Goal: Task Accomplishment & Management: Manage account settings

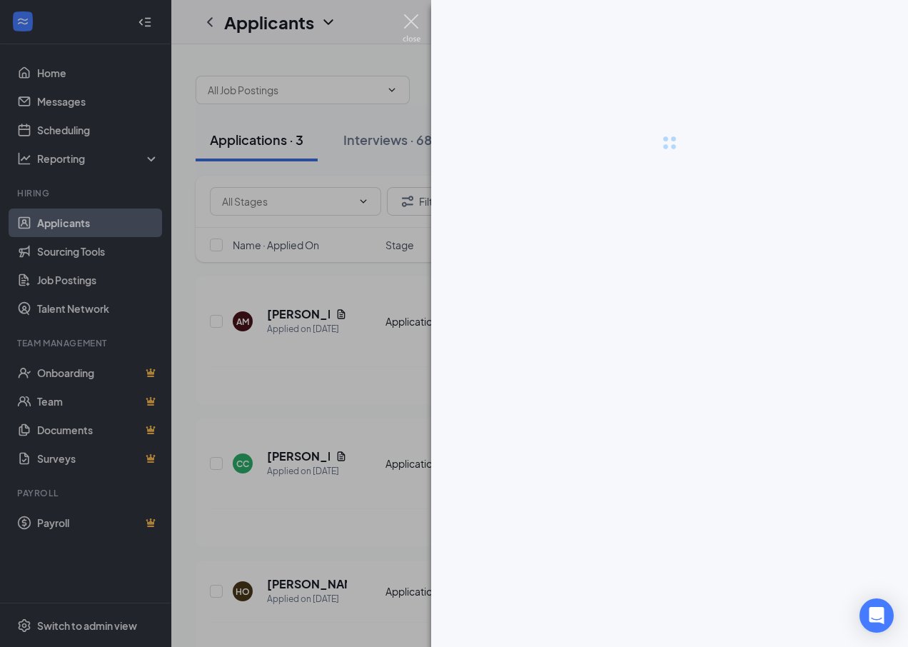
click at [415, 24] on img at bounding box center [412, 28] width 18 height 28
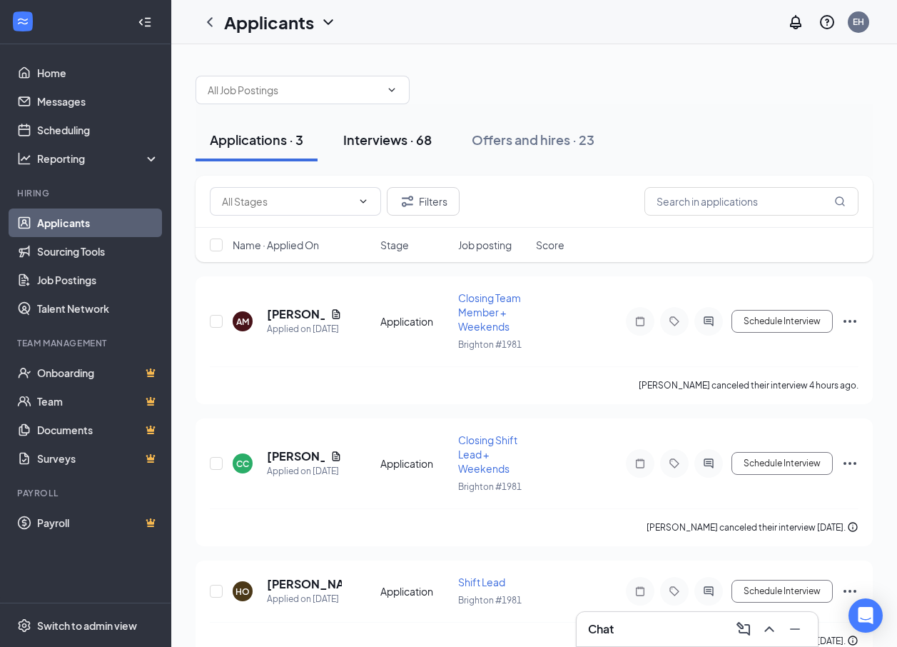
click at [385, 138] on div "Interviews · 68" at bounding box center [387, 140] width 89 height 18
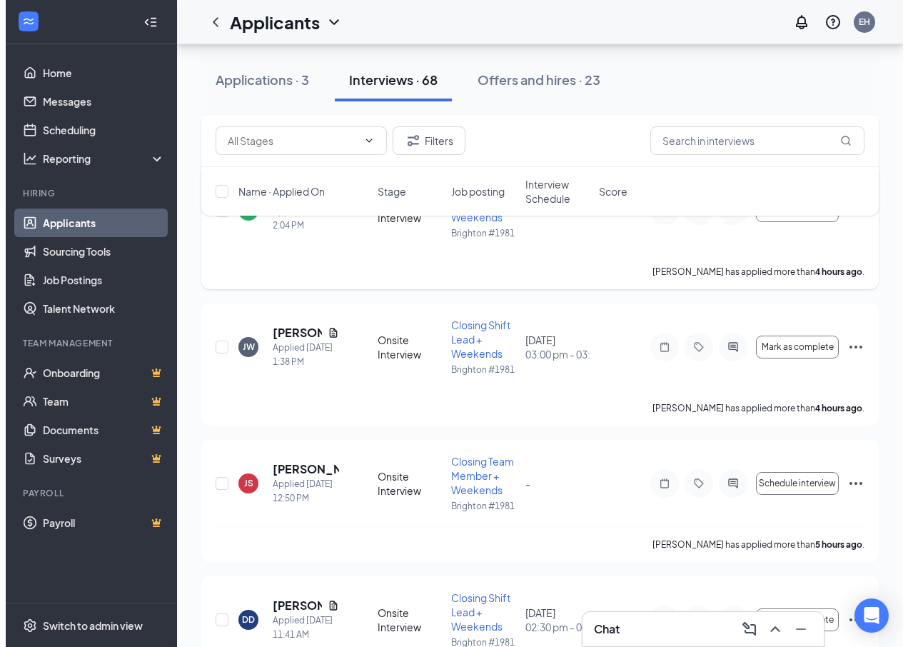
scroll to position [428, 0]
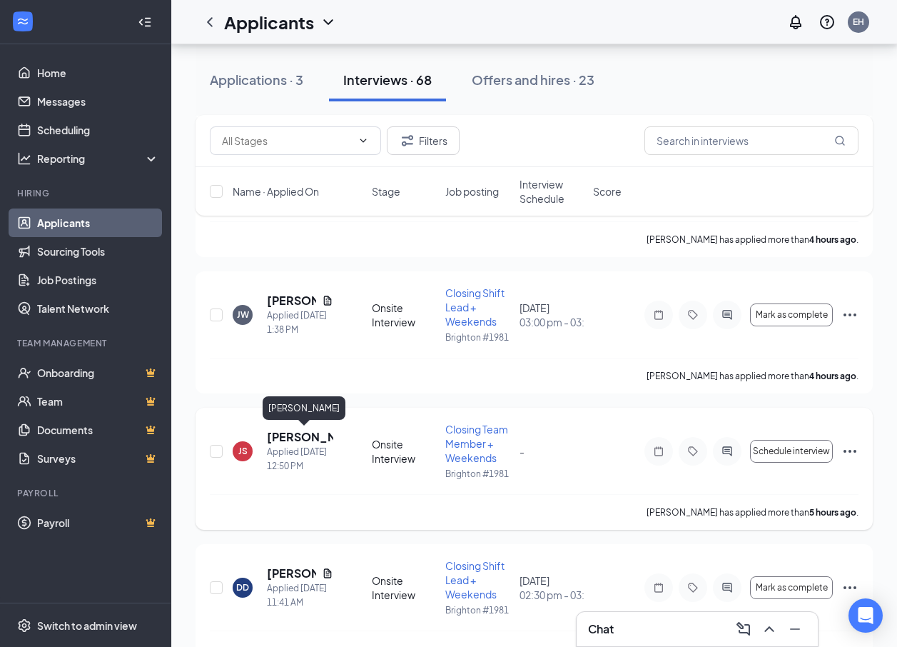
click at [294, 435] on h5 "[PERSON_NAME]" at bounding box center [300, 437] width 66 height 16
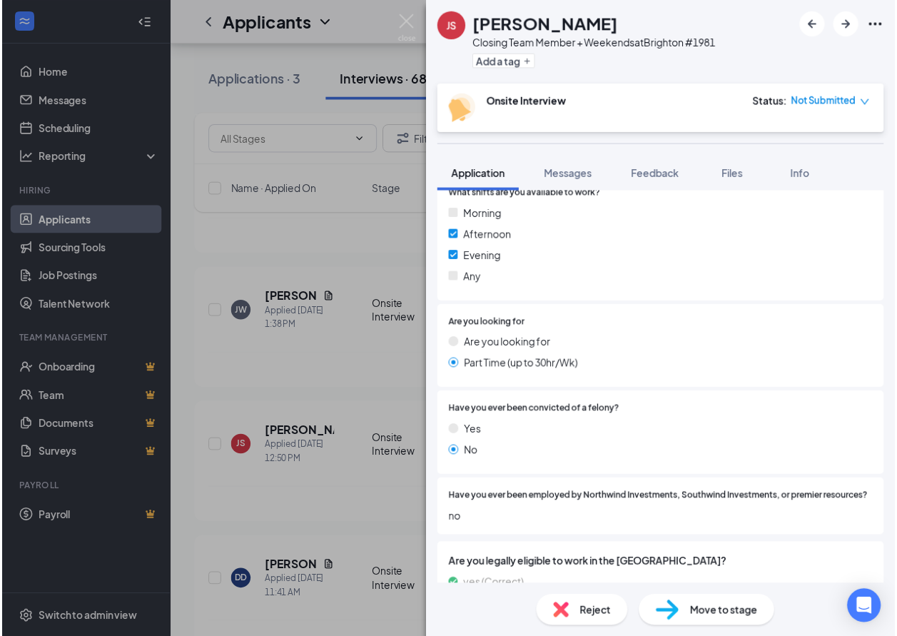
scroll to position [633, 0]
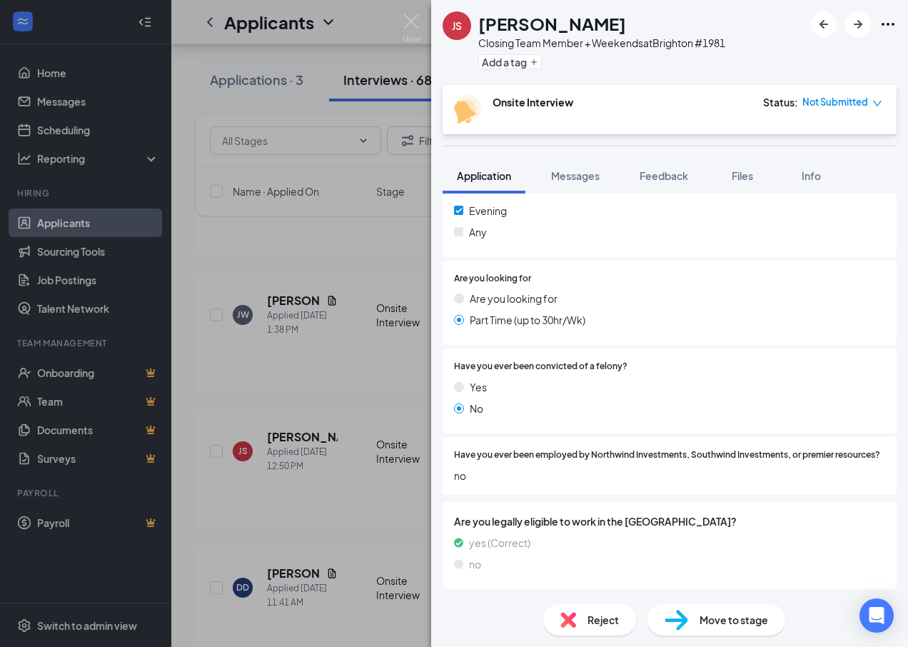
click at [340, 392] on div "JS [PERSON_NAME] Closing Team Member + Weekends at [GEOGRAPHIC_DATA] #1981 Add …" at bounding box center [454, 323] width 908 height 647
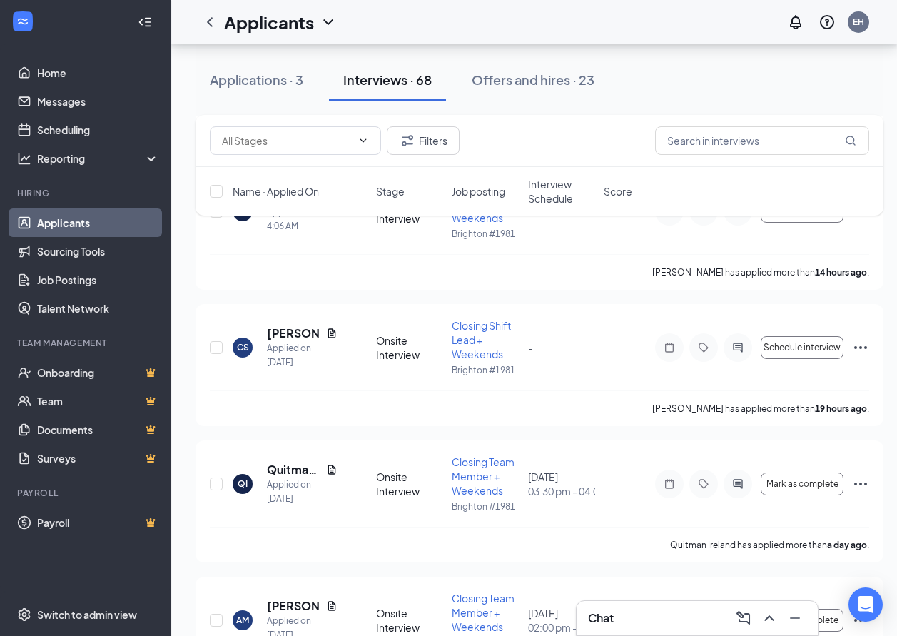
scroll to position [1285, 0]
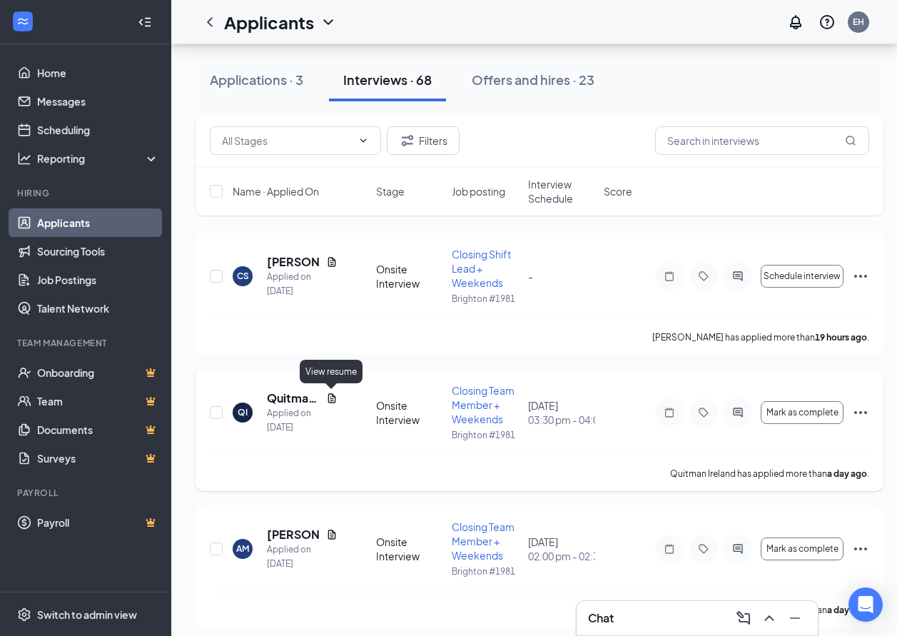
click at [328, 398] on icon "Document" at bounding box center [332, 397] width 8 height 9
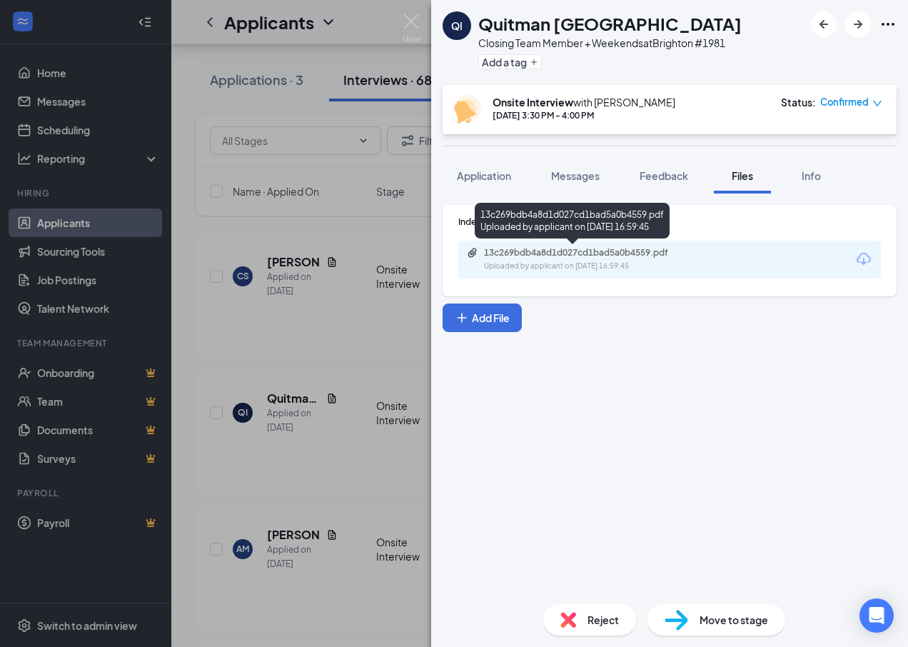
click at [585, 249] on div "13c269bdb4a8d1d027cd1bad5a0b4559.pdf" at bounding box center [584, 252] width 200 height 11
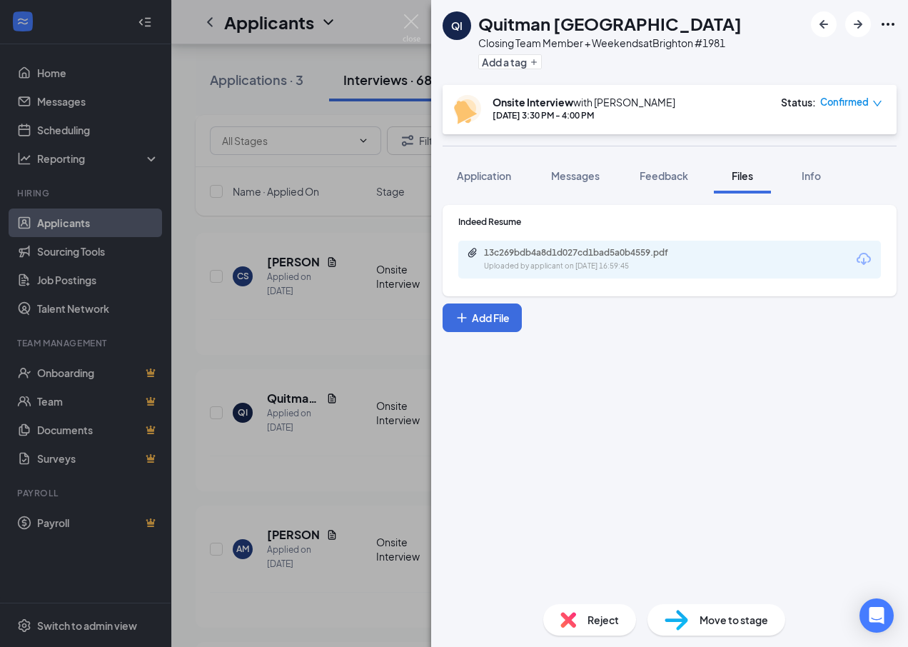
click at [347, 335] on div "QI Quitman Ireland Closing Team Member + Weekends at [GEOGRAPHIC_DATA] #1981 Ad…" at bounding box center [454, 323] width 908 height 647
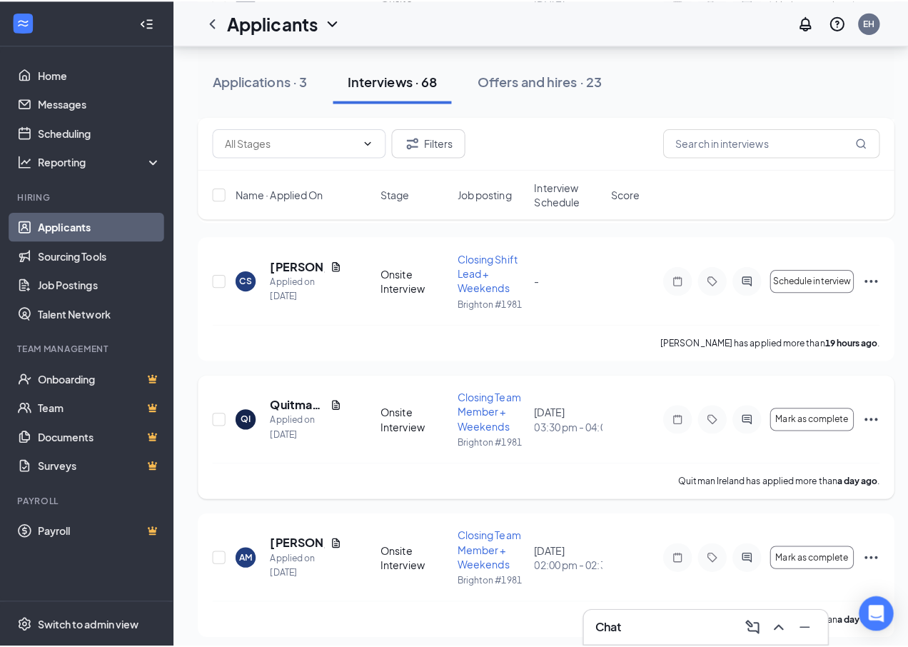
scroll to position [1428, 0]
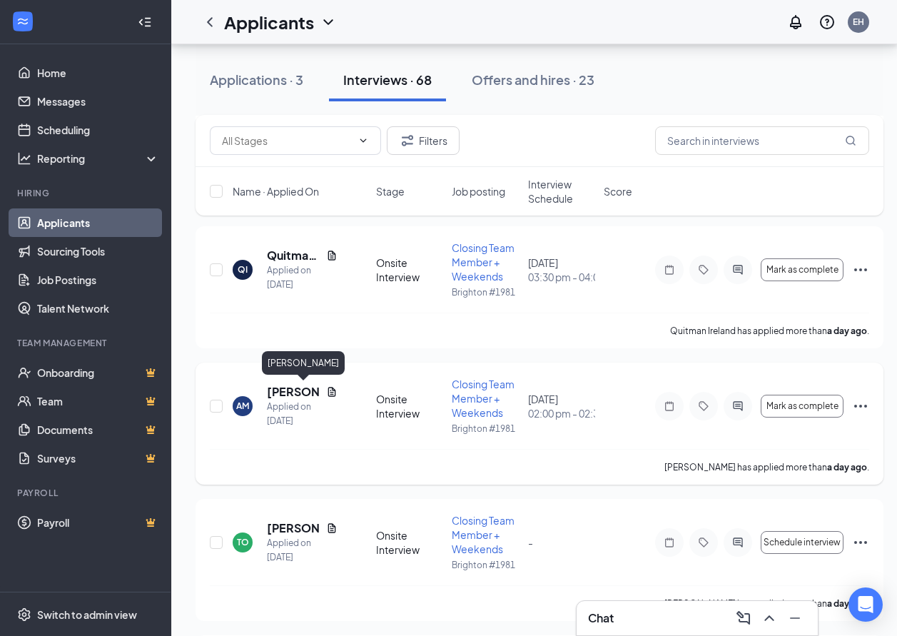
click at [286, 398] on h5 "[PERSON_NAME]" at bounding box center [294, 392] width 54 height 16
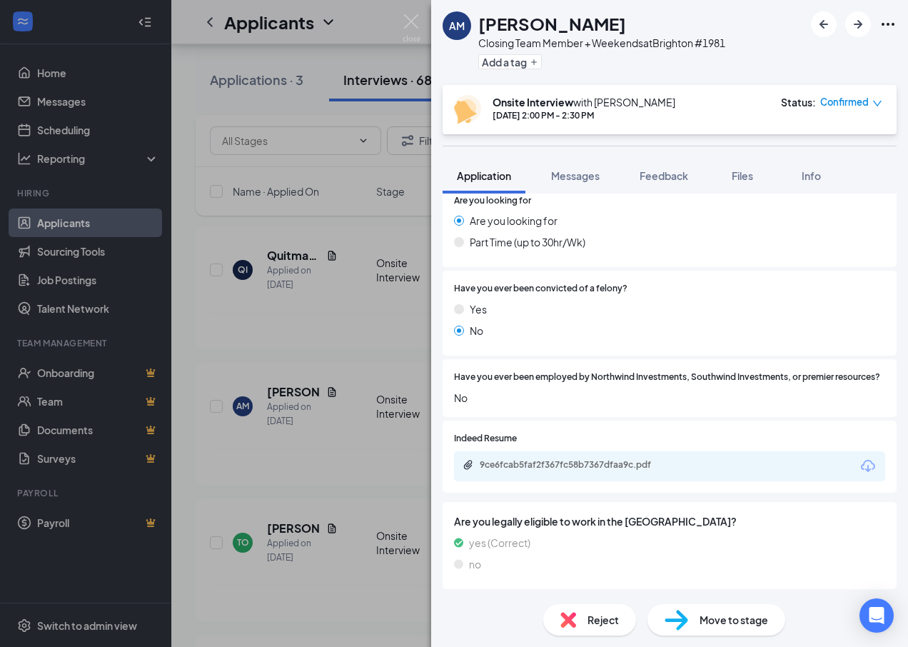
scroll to position [751, 0]
click at [567, 471] on div "9ce6fcab5faf2f367fc58b7367dfaa9c.pdf" at bounding box center [578, 466] width 231 height 14
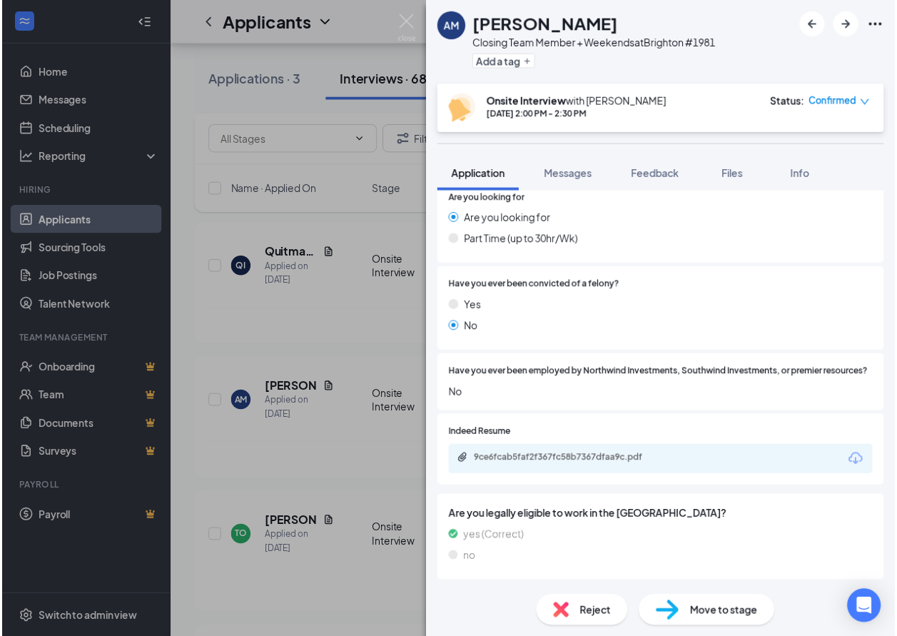
scroll to position [745, 0]
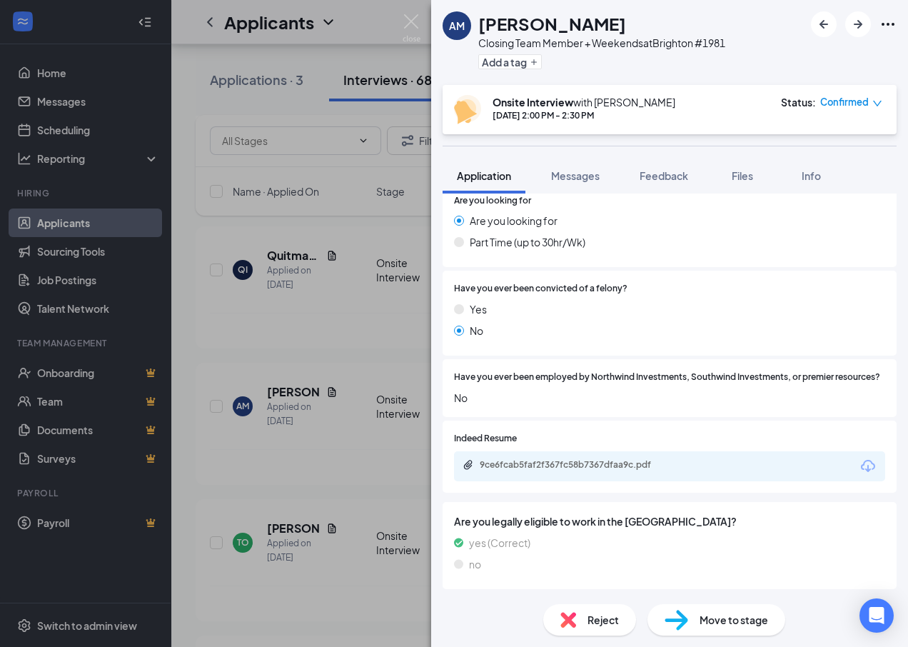
click at [263, 347] on div "AM [PERSON_NAME] Closing Team Member + Weekends at [GEOGRAPHIC_DATA] #1981 Add …" at bounding box center [454, 323] width 908 height 647
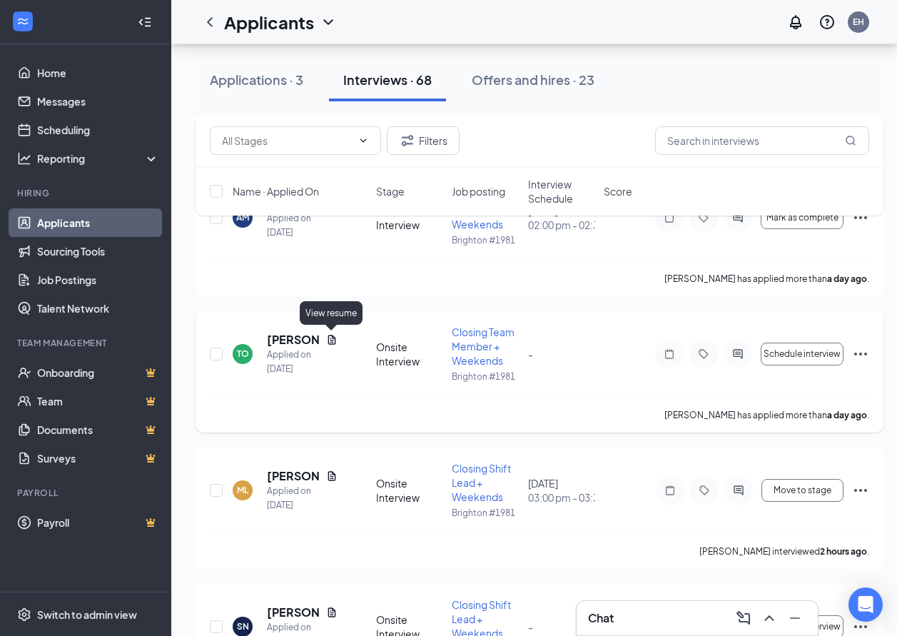
scroll to position [1642, 0]
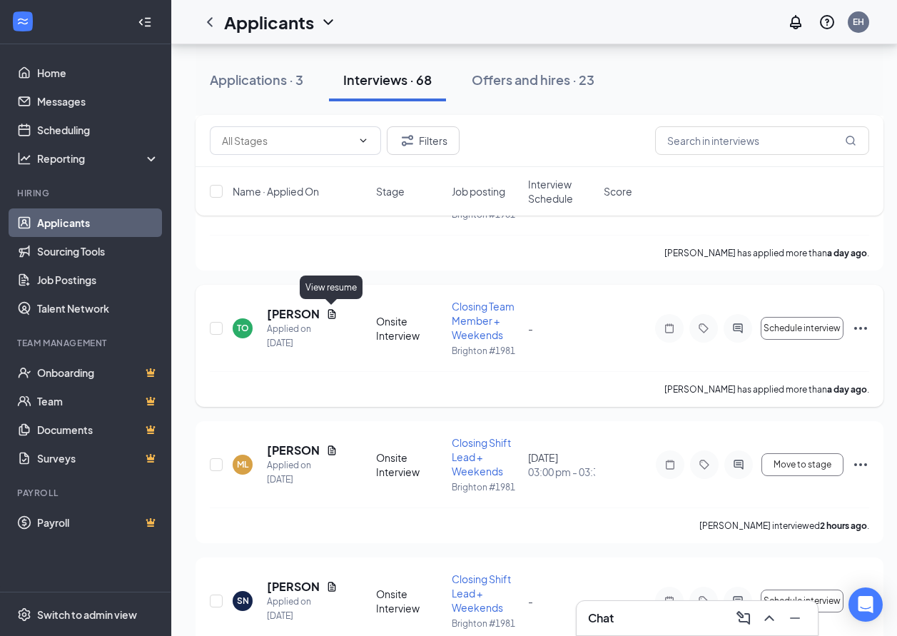
click at [333, 316] on icon "Document" at bounding box center [332, 313] width 8 height 9
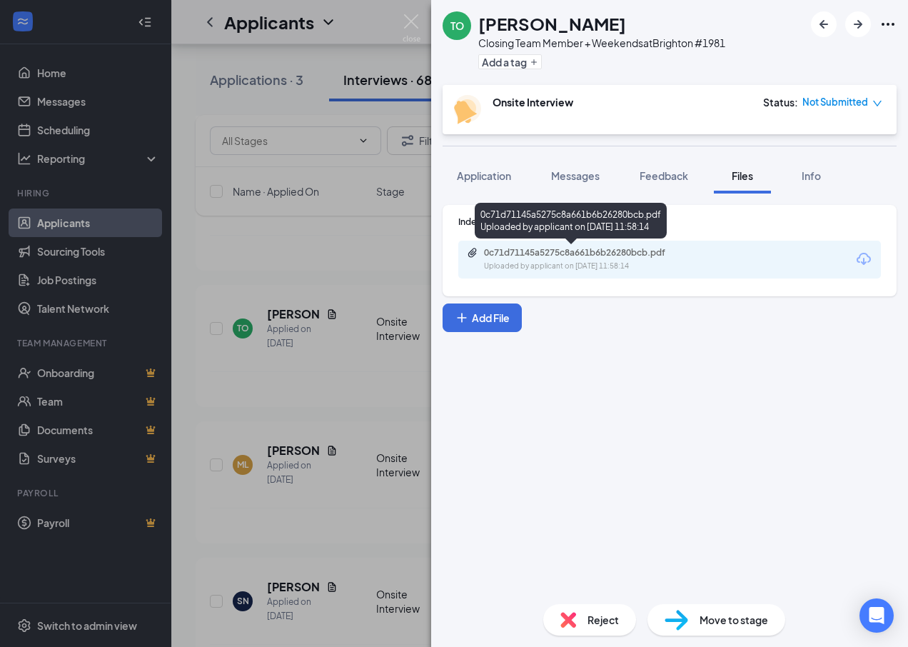
click at [578, 251] on div "0c71d71145a5275c8a661b6b26280bcb.pdf" at bounding box center [584, 252] width 200 height 11
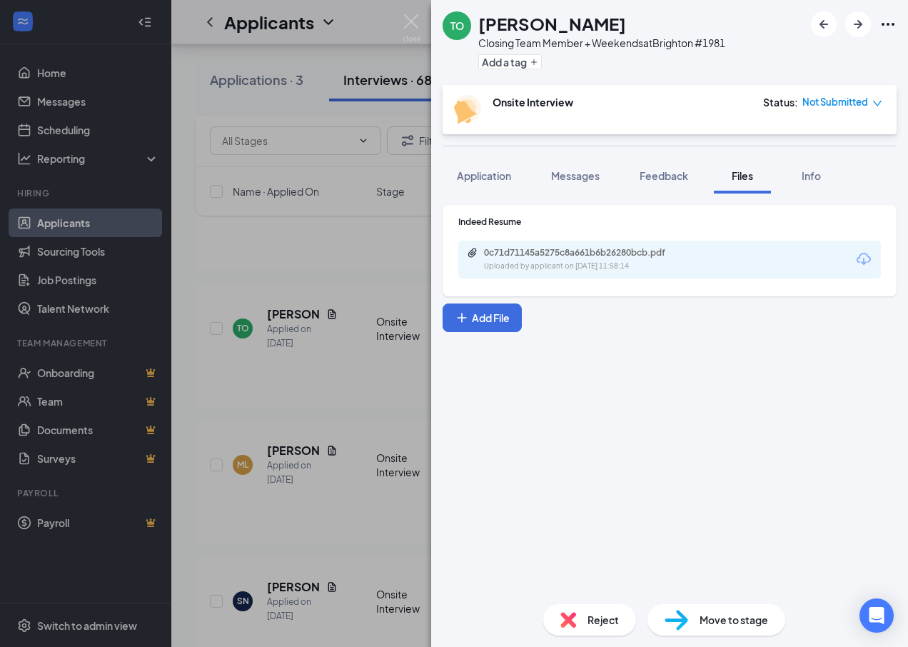
click at [348, 263] on div "TO [PERSON_NAME] Closing Team Member + Weekends at [GEOGRAPHIC_DATA] #1981 Add …" at bounding box center [454, 323] width 908 height 647
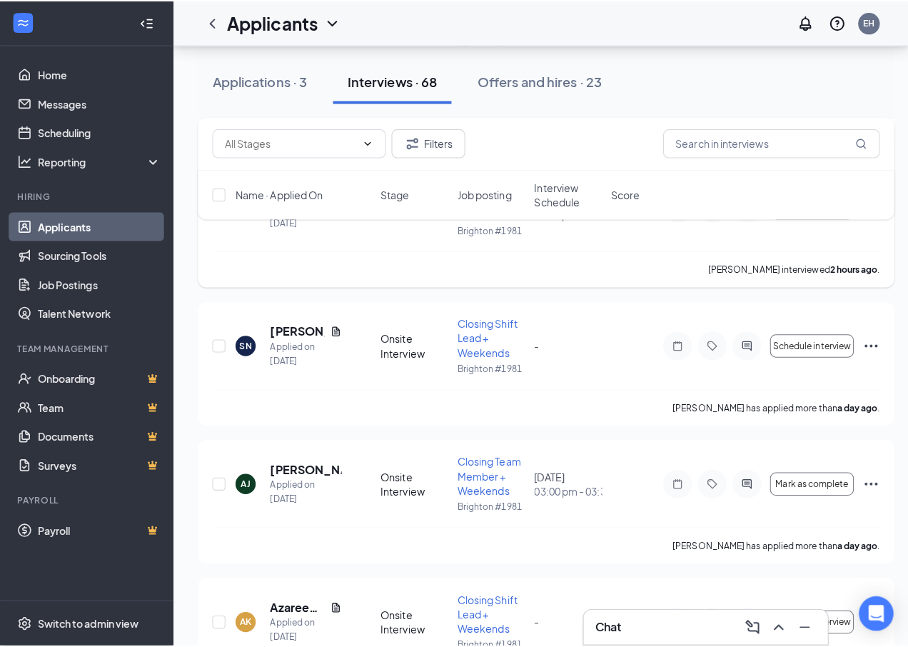
scroll to position [1927, 0]
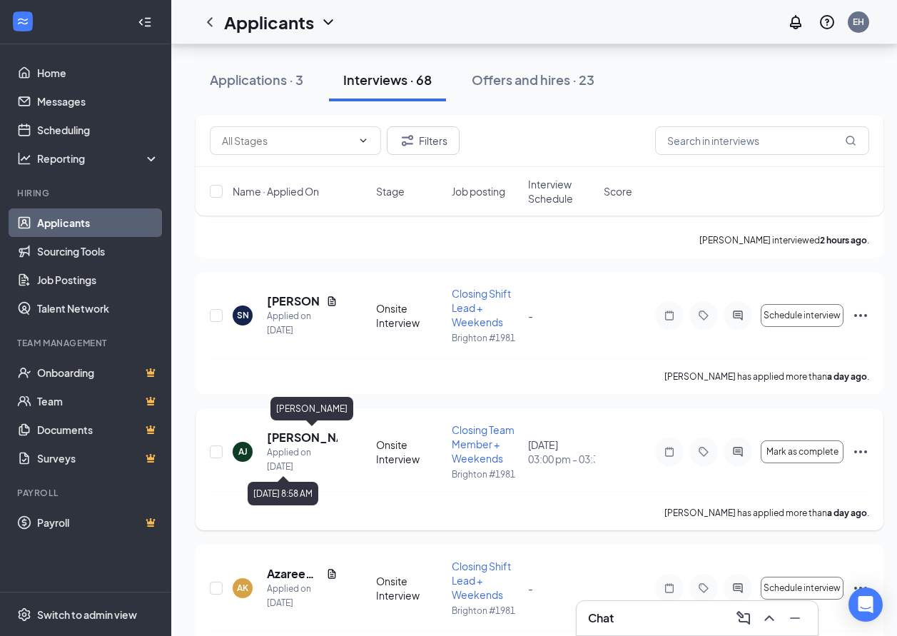
click at [308, 440] on h5 "[PERSON_NAME]" at bounding box center [302, 438] width 71 height 16
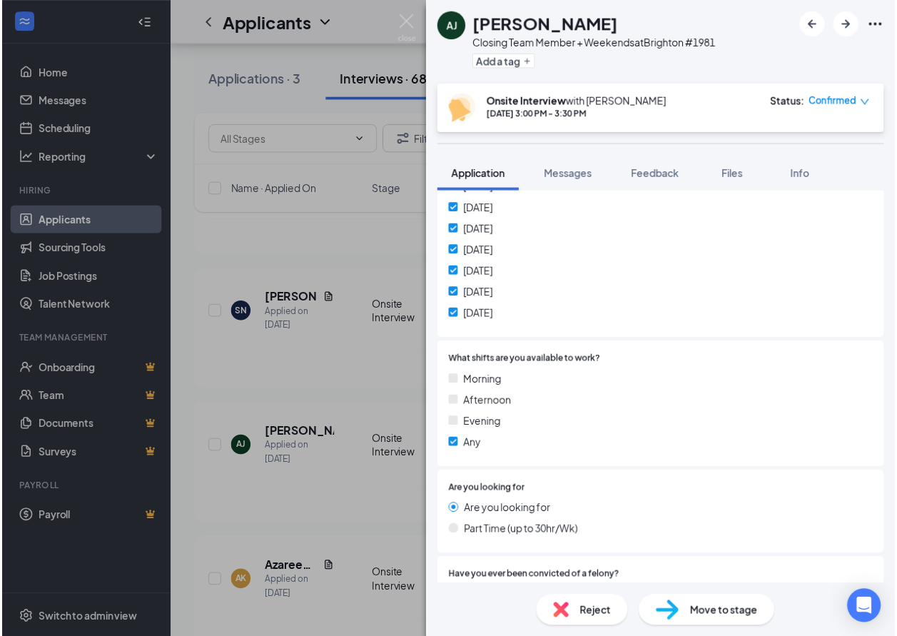
scroll to position [428, 0]
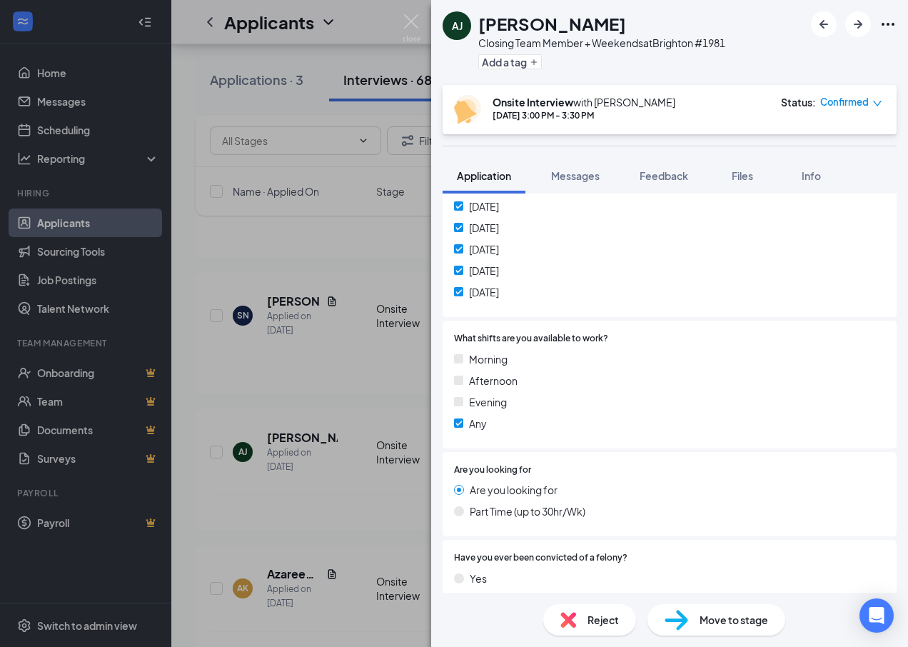
click at [340, 215] on div "[PERSON_NAME] [PERSON_NAME] Closing Team Member + Weekends at [GEOGRAPHIC_DATA]…" at bounding box center [454, 323] width 908 height 647
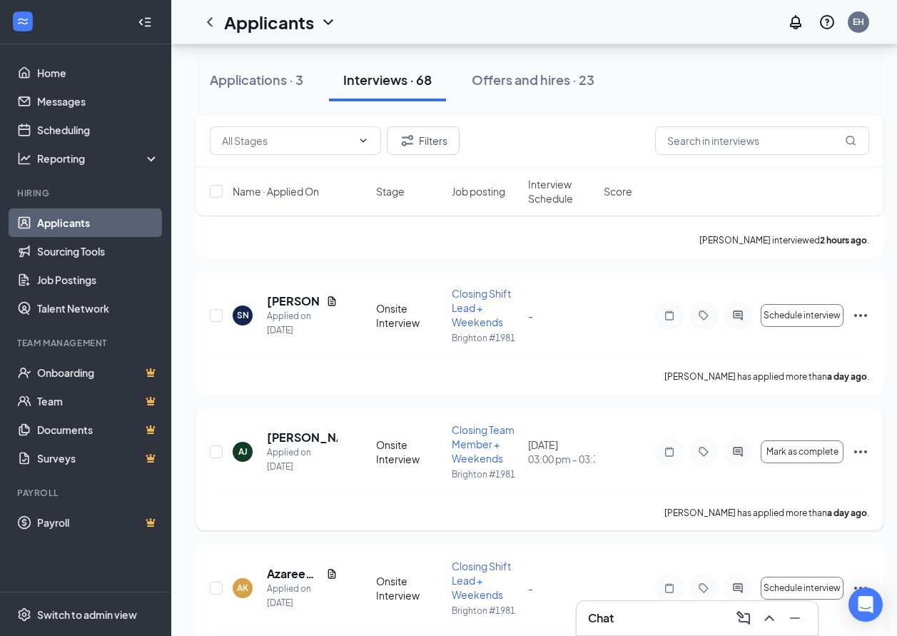
click at [389, 474] on div "[PERSON_NAME] [PERSON_NAME] Applied on [DATE] Onsite Interview Closing Team Mem…" at bounding box center [540, 459] width 660 height 72
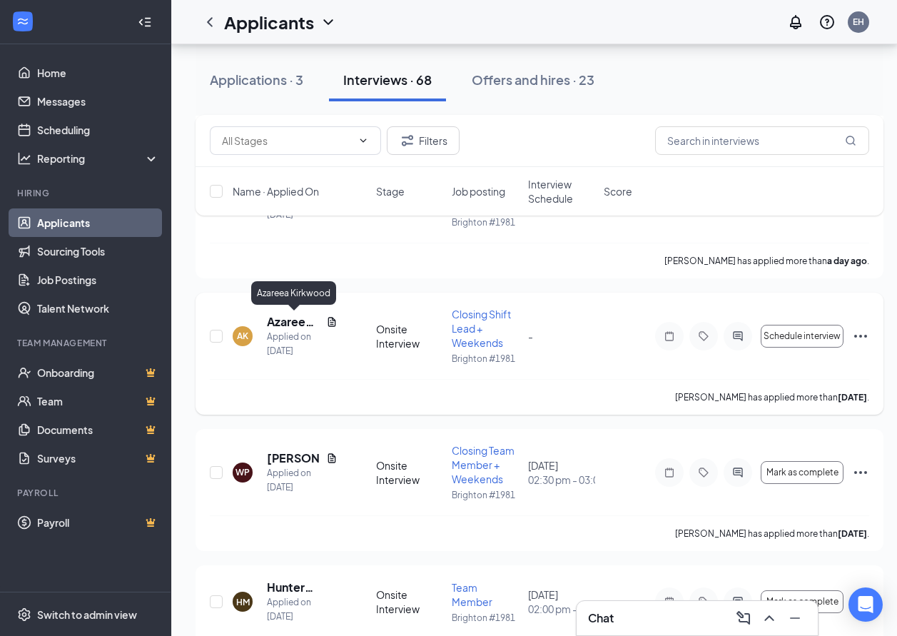
scroll to position [2213, 0]
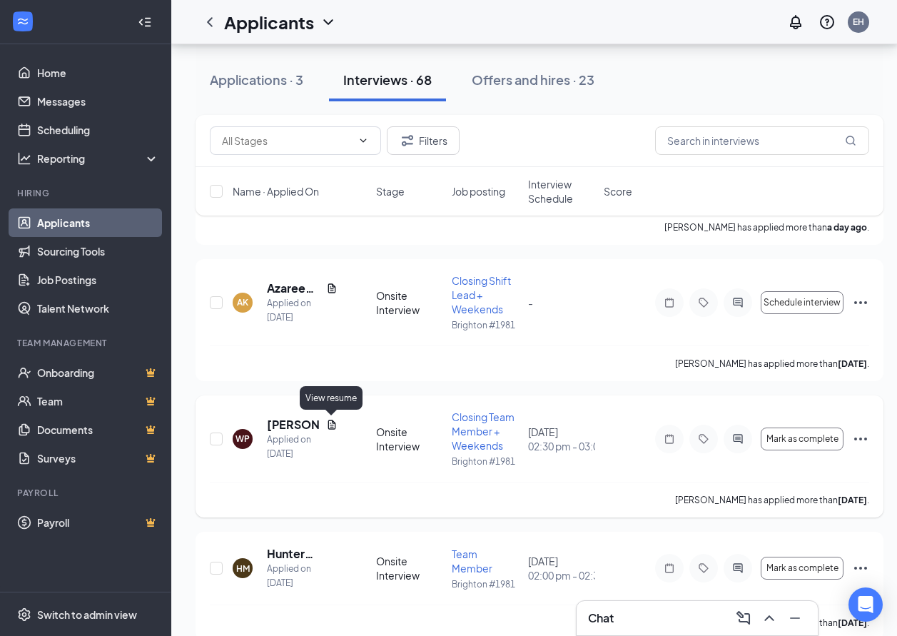
click at [328, 424] on icon "Document" at bounding box center [332, 424] width 8 height 9
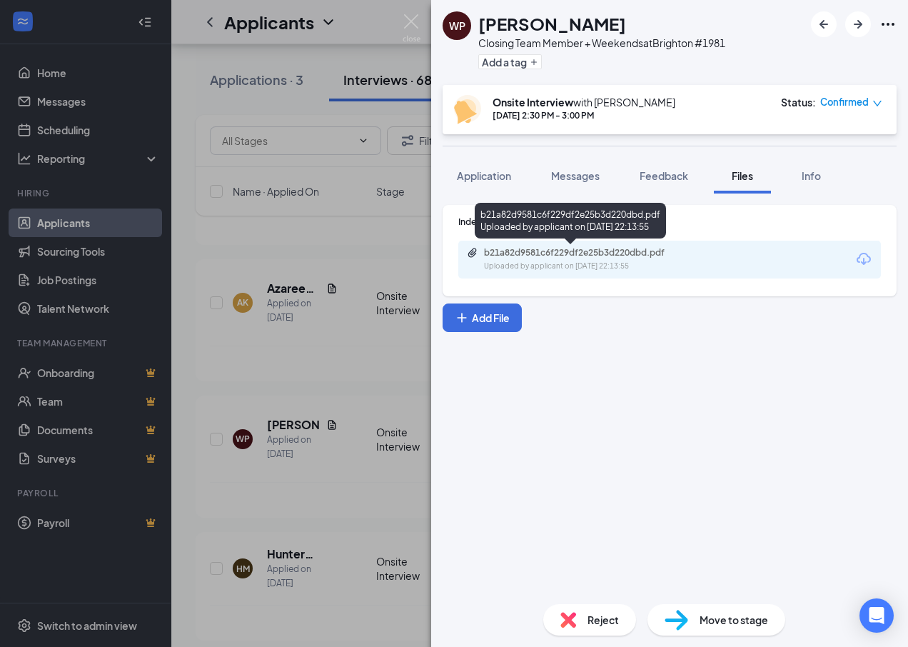
click at [561, 258] on div "b21a82d9581c6f229df2e25b3d220dbd.pdf" at bounding box center [584, 252] width 200 height 11
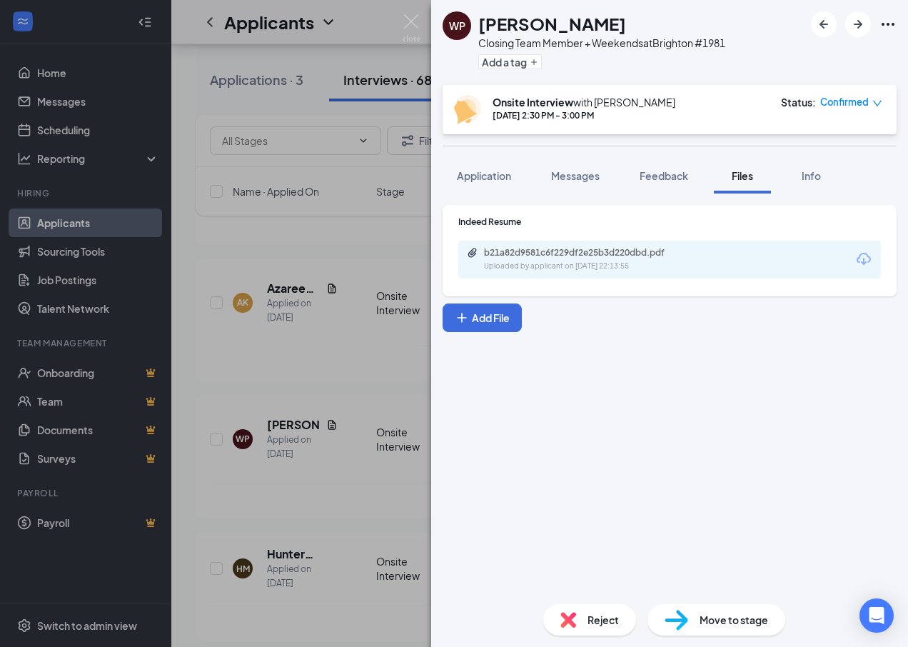
click at [177, 394] on div "WP [PERSON_NAME] Closing Team Member + Weekends at [GEOGRAPHIC_DATA] #1981 Add …" at bounding box center [454, 323] width 908 height 647
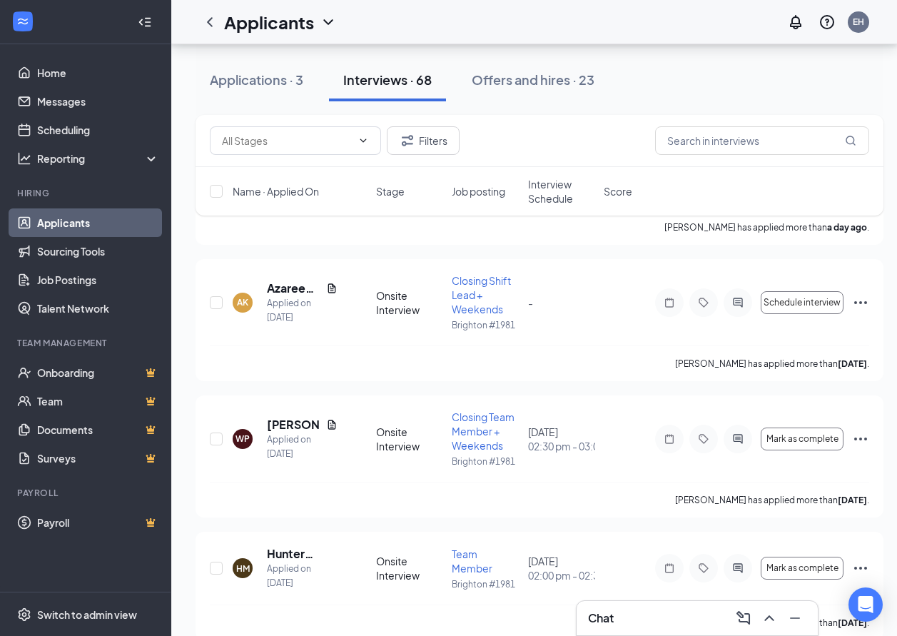
click at [203, 375] on div "AK [PERSON_NAME] Applied on [DATE] Onsite Interview Closing Shift Lead + Weeken…" at bounding box center [540, 320] width 688 height 122
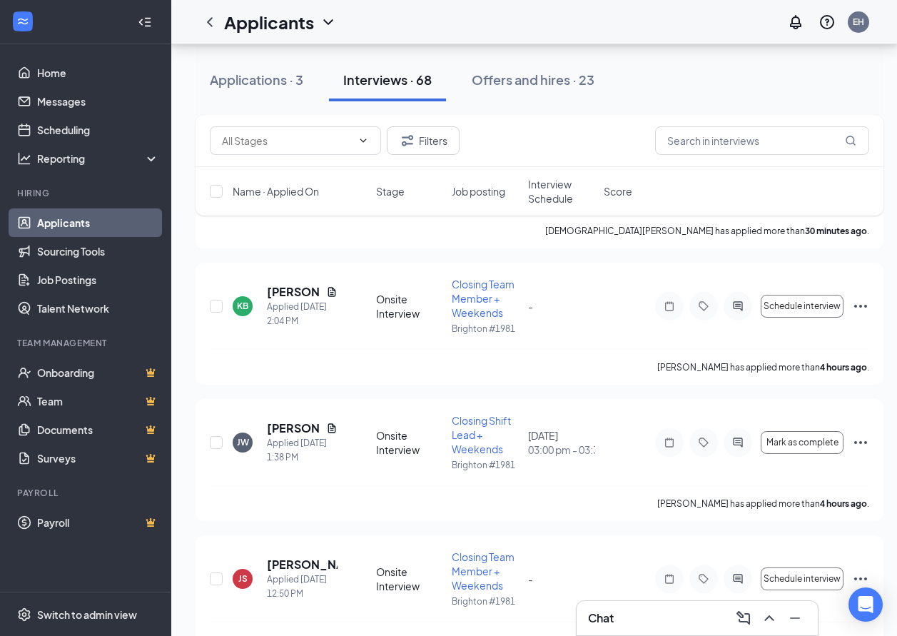
scroll to position [286, 0]
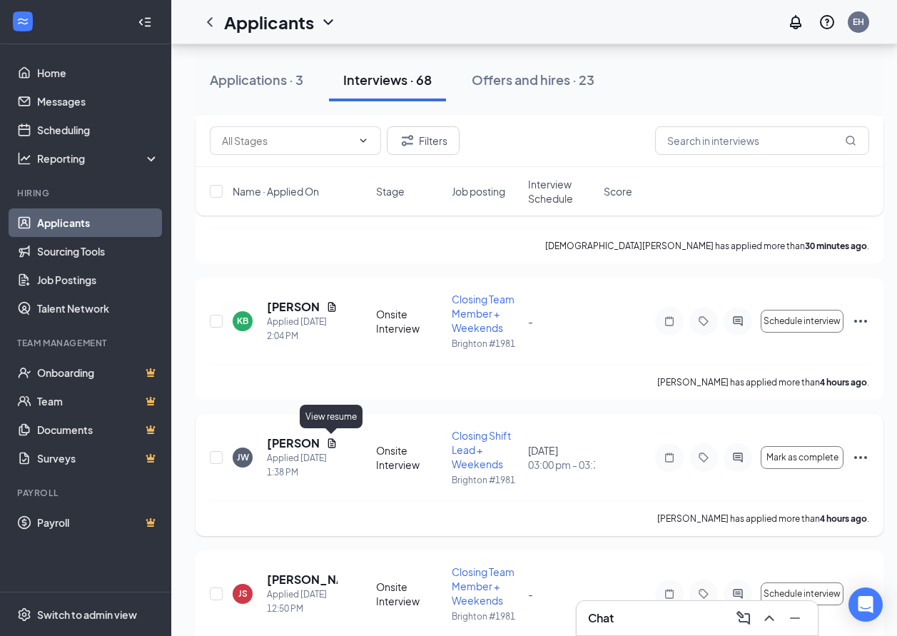
click at [330, 445] on icon "Document" at bounding box center [332, 442] width 8 height 9
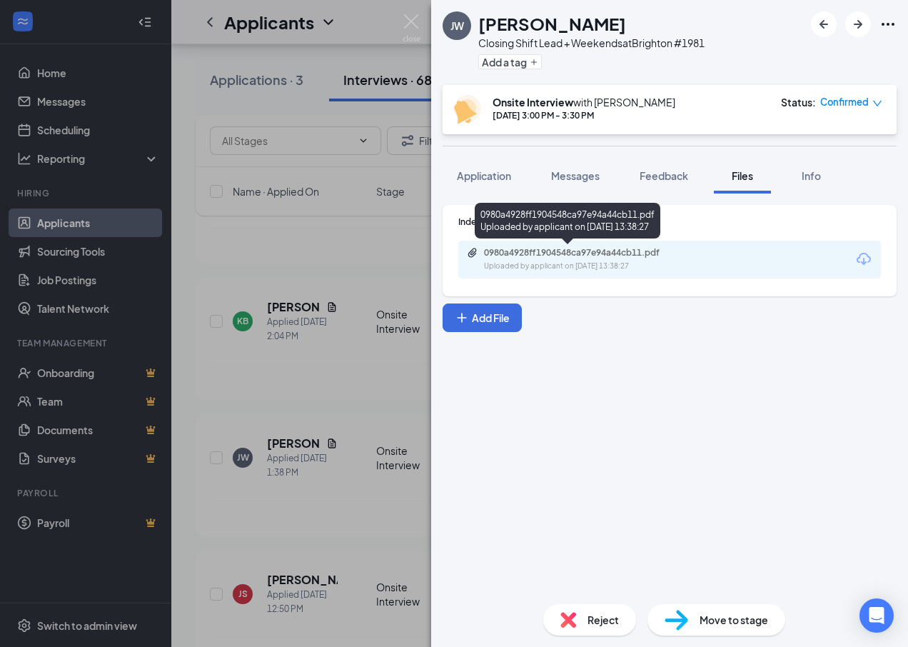
click at [531, 250] on div "0980a4928ff1904548ca97e94a44cb11.pdf" at bounding box center [584, 252] width 200 height 11
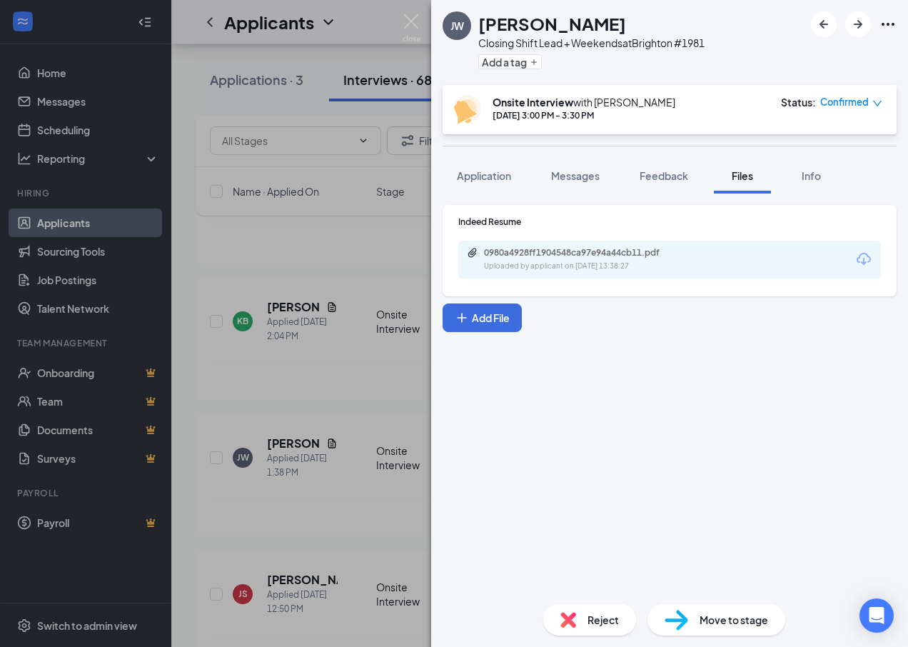
click at [248, 259] on div "[PERSON_NAME] Closing Shift Lead + Weekends at [GEOGRAPHIC_DATA] #1981 Add a ta…" at bounding box center [454, 323] width 908 height 647
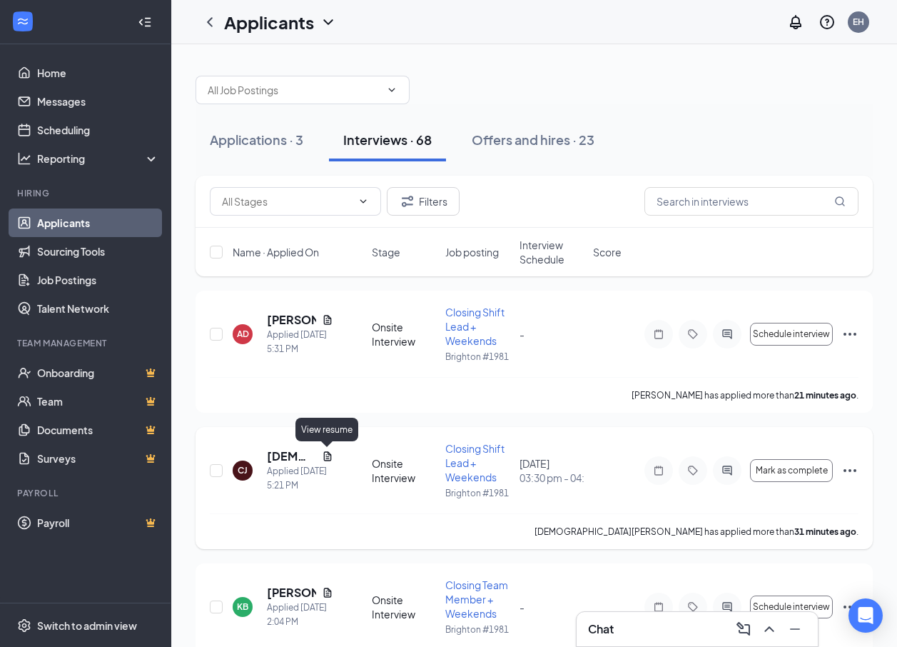
click at [328, 454] on icon "Document" at bounding box center [327, 455] width 8 height 9
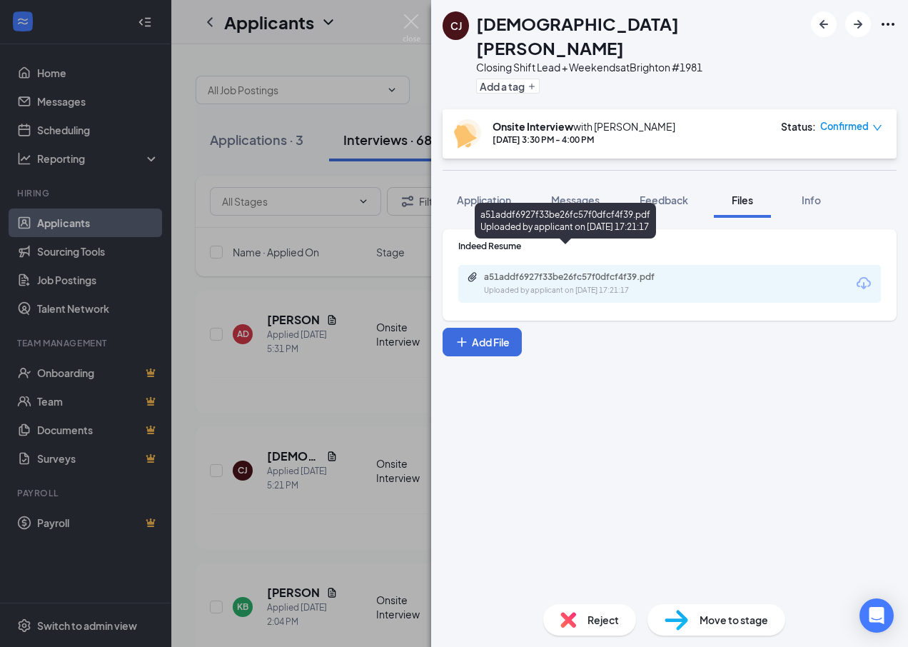
click at [535, 271] on div "a51addf6927f33be26fc57f0dfcf4f39.pdf" at bounding box center [584, 276] width 200 height 11
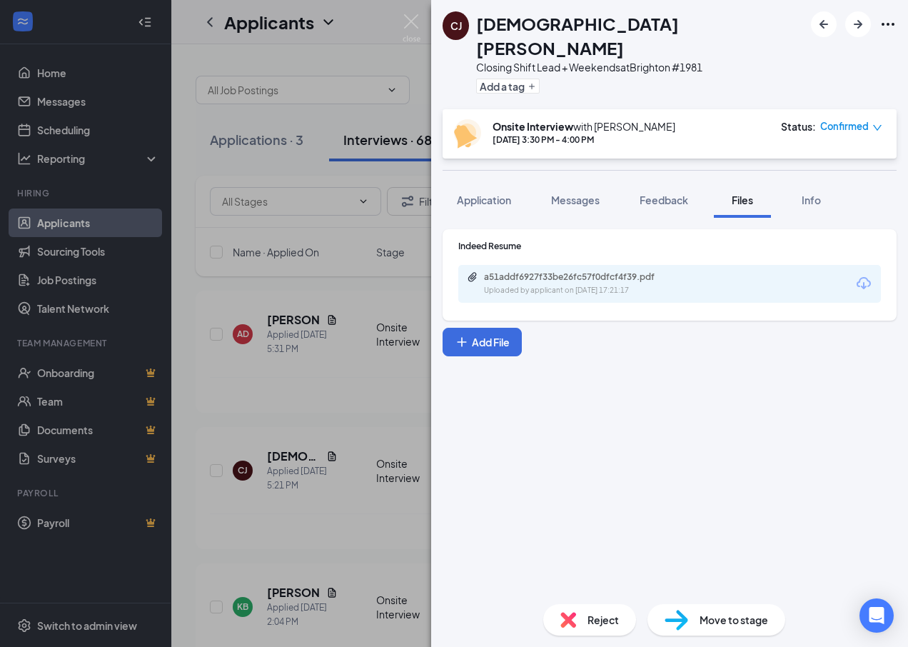
click at [330, 388] on div "CJ [PERSON_NAME] Closing Shift Lead + Weekends at [GEOGRAPHIC_DATA] #1981 Add a…" at bounding box center [454, 323] width 908 height 647
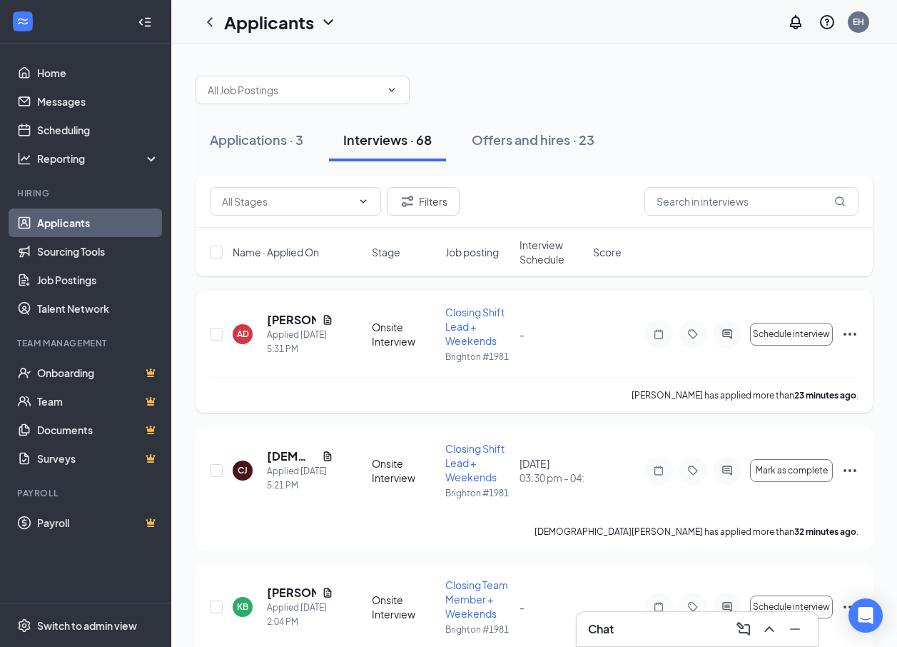
click at [328, 322] on icon "Document" at bounding box center [327, 319] width 8 height 9
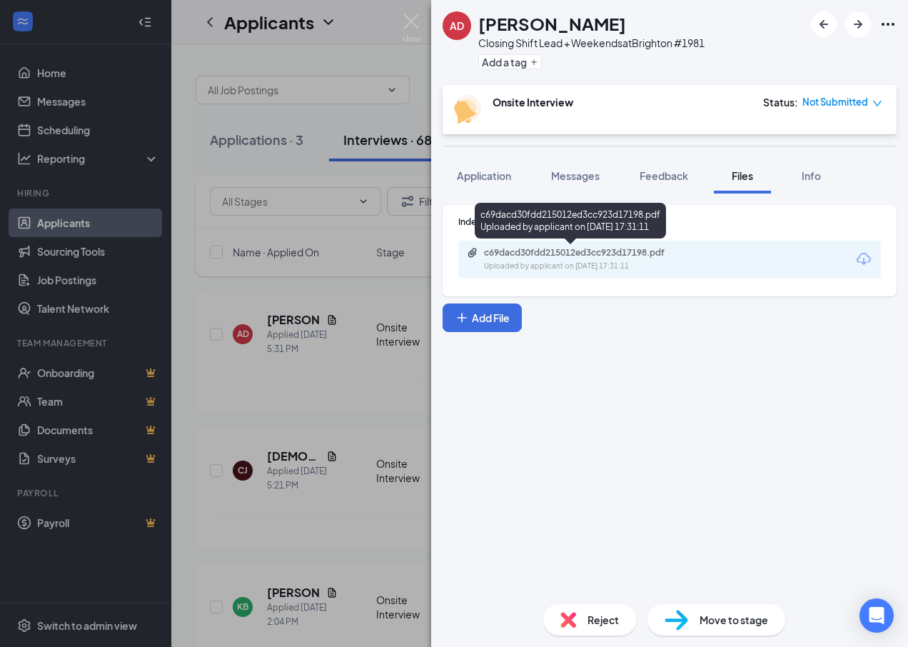
click at [634, 253] on div "c69dacd30fdd215012ed3cc923d17198.pdf" at bounding box center [584, 252] width 200 height 11
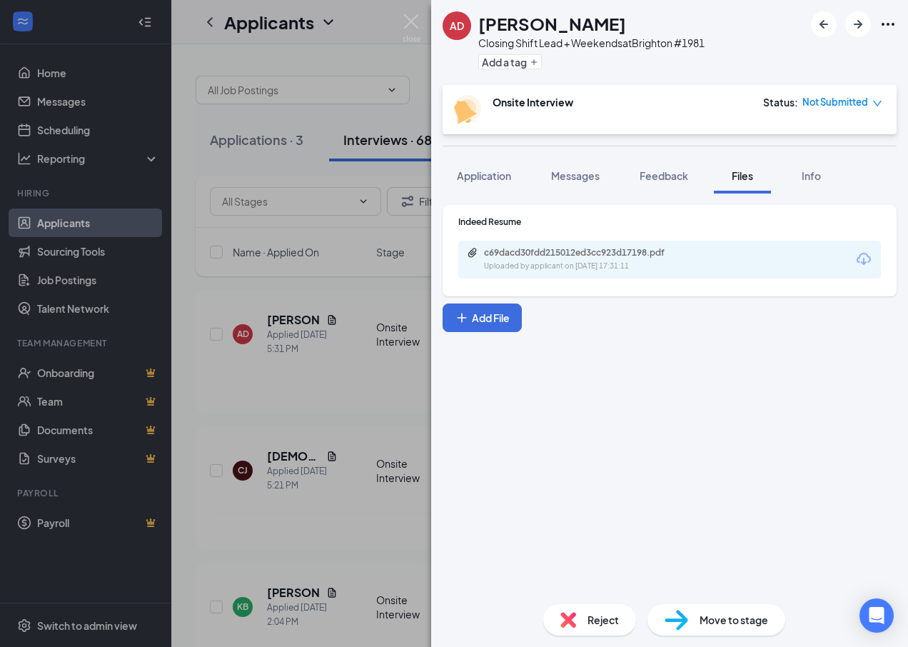
click at [320, 306] on div "AD [PERSON_NAME] Closing Shift Lead + Weekends at [GEOGRAPHIC_DATA] #1981 Add a…" at bounding box center [454, 323] width 908 height 647
